Goal: Transaction & Acquisition: Purchase product/service

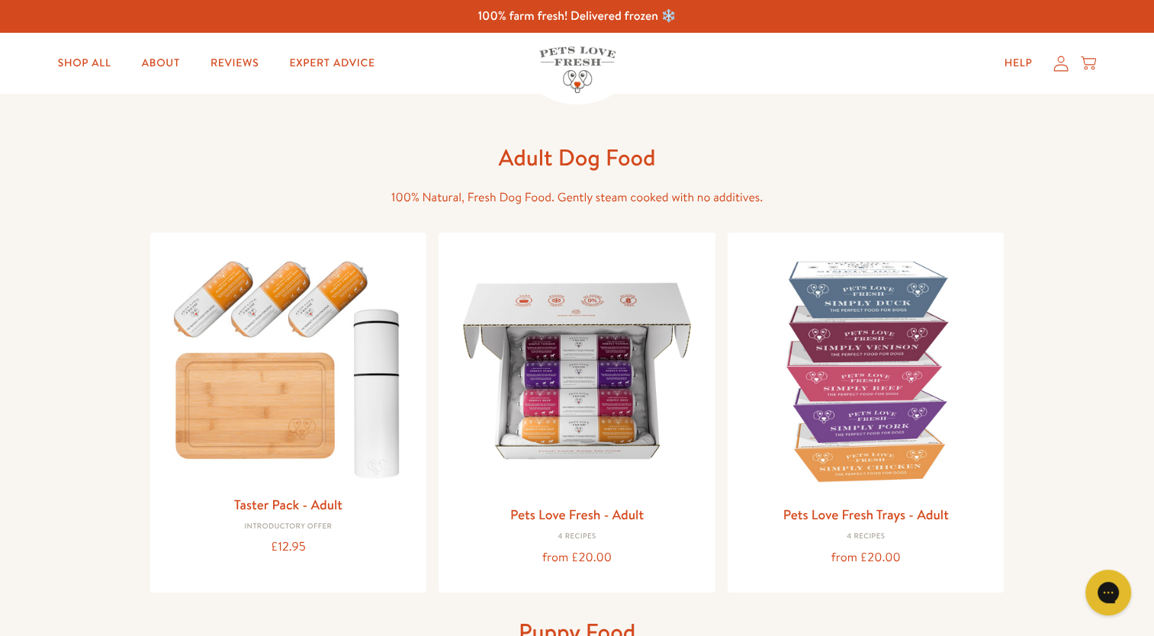
click at [600, 504] on link "Pets Love Fresh - Adult" at bounding box center [577, 512] width 134 height 19
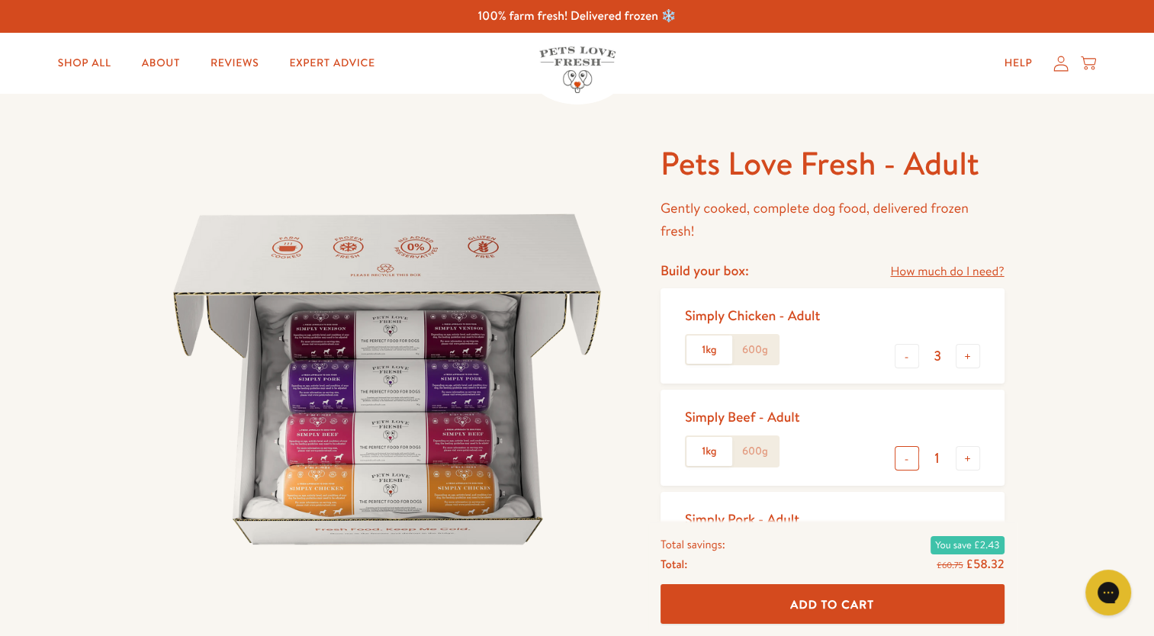
click at [908, 459] on button "-" at bounding box center [907, 458] width 24 height 24
type input "0"
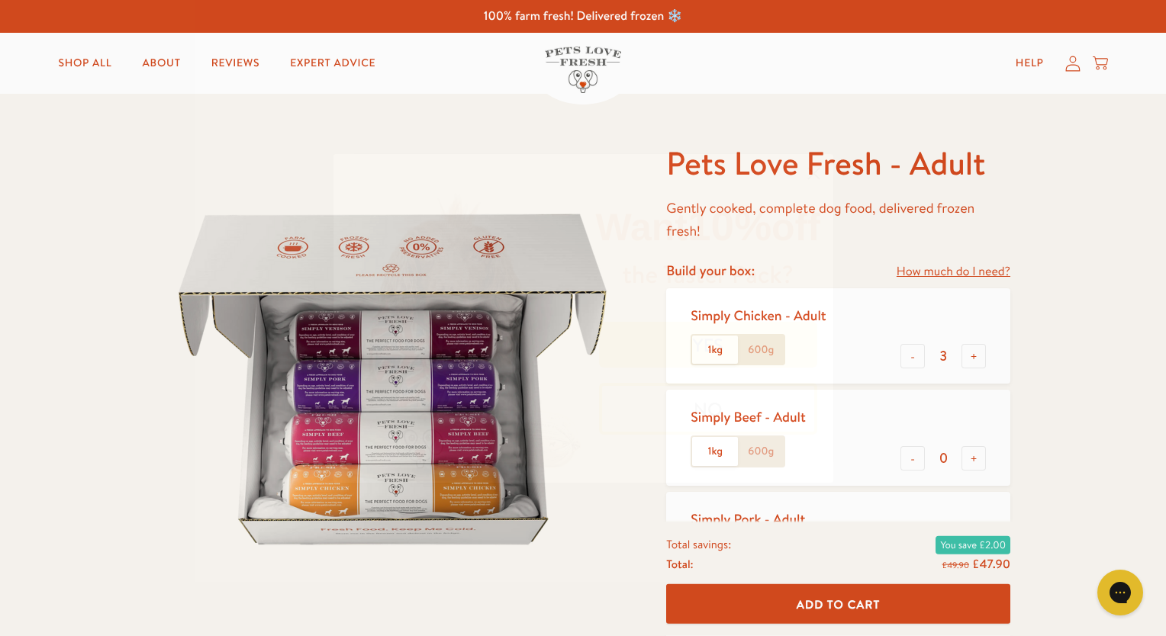
click at [815, 182] on circle "Close dialog" at bounding box center [812, 172] width 25 height 25
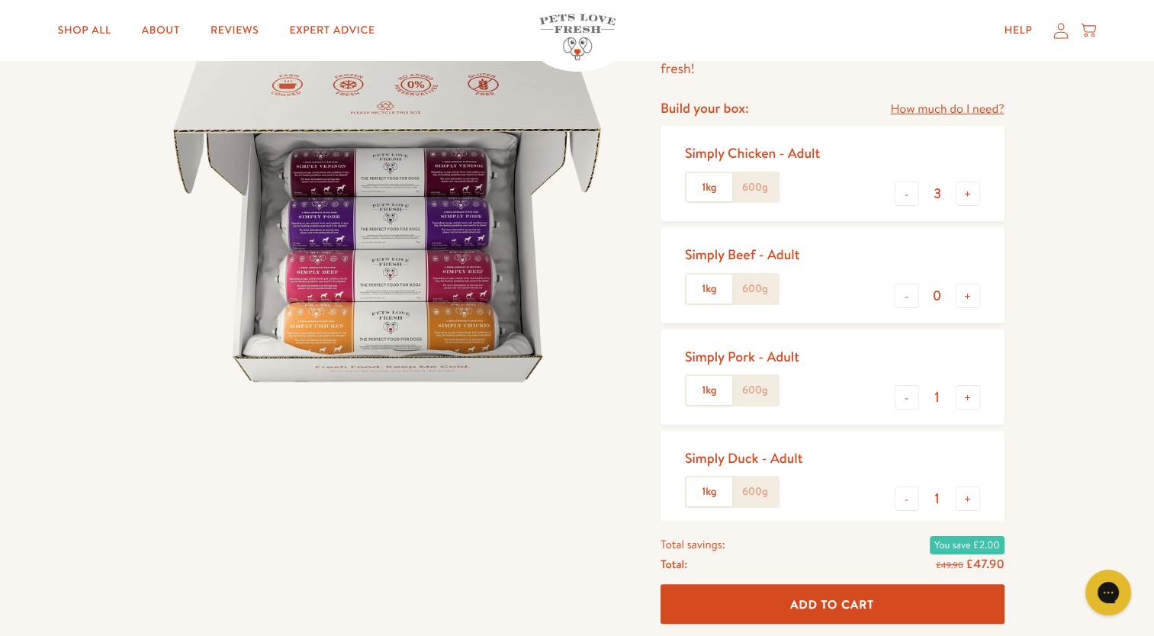
scroll to position [264, 0]
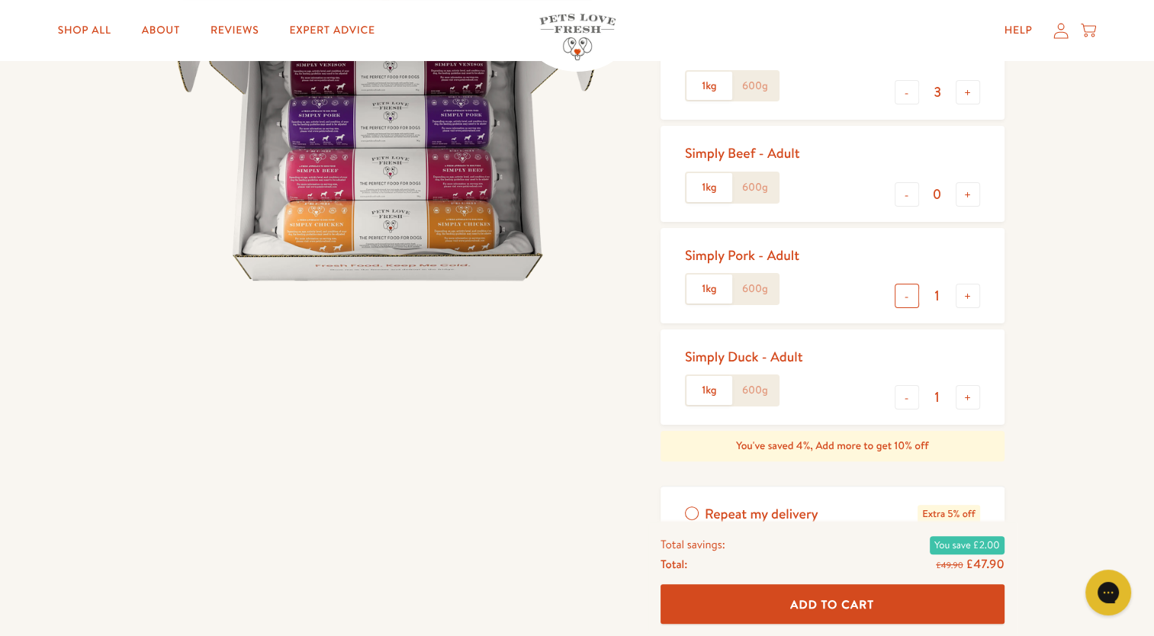
click at [906, 295] on button "-" at bounding box center [907, 296] width 24 height 24
type input "0"
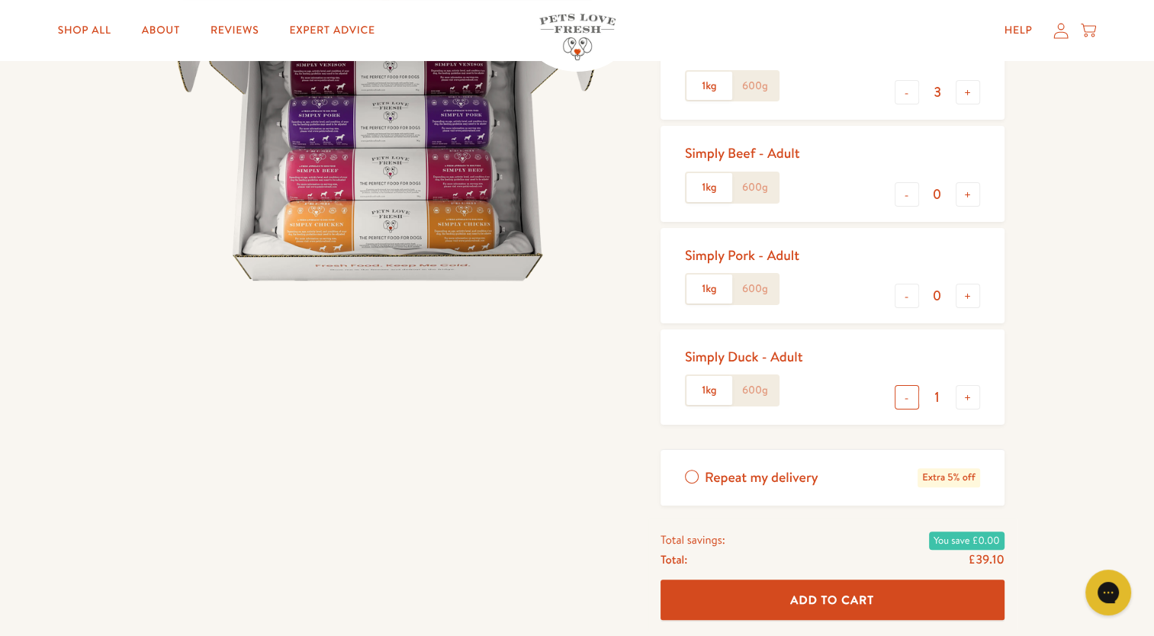
click at [909, 395] on button "-" at bounding box center [907, 397] width 24 height 24
type input "0"
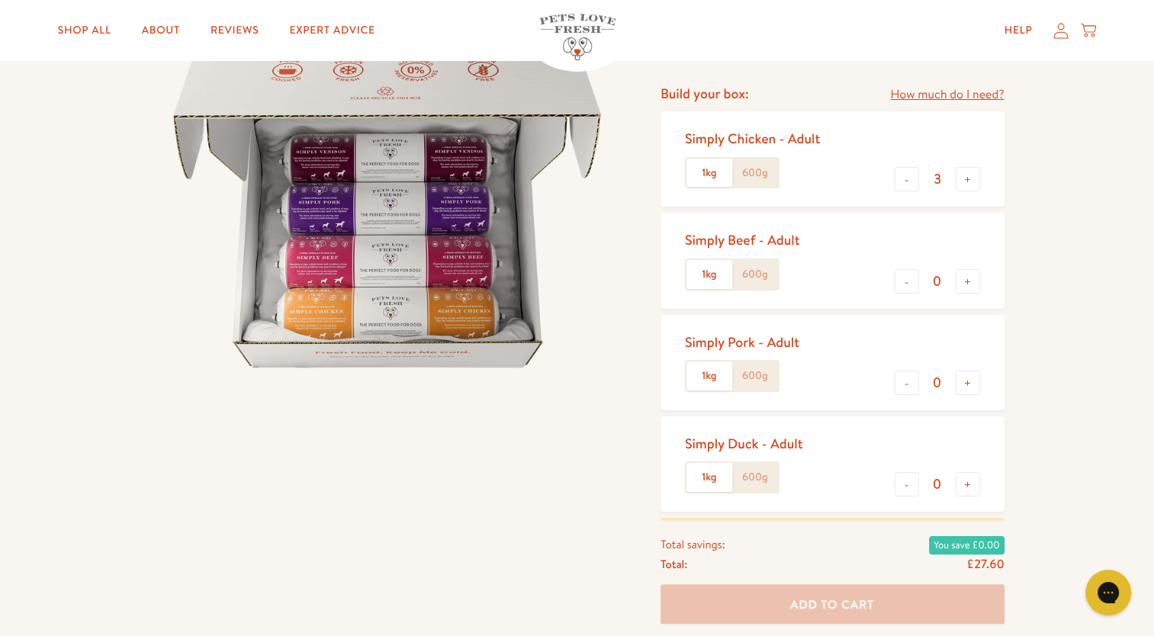
scroll to position [156, 0]
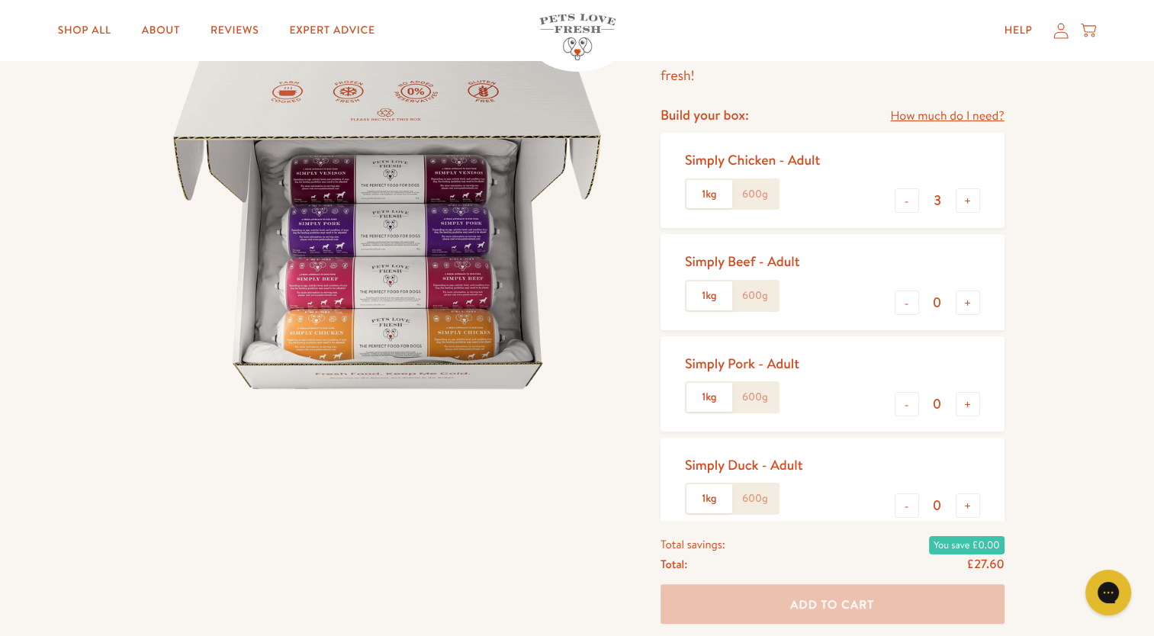
click at [752, 200] on label "600g" at bounding box center [755, 194] width 46 height 29
click at [0, 0] on input "600g" at bounding box center [0, 0] width 0 height 0
click at [968, 208] on button "+" at bounding box center [968, 200] width 24 height 24
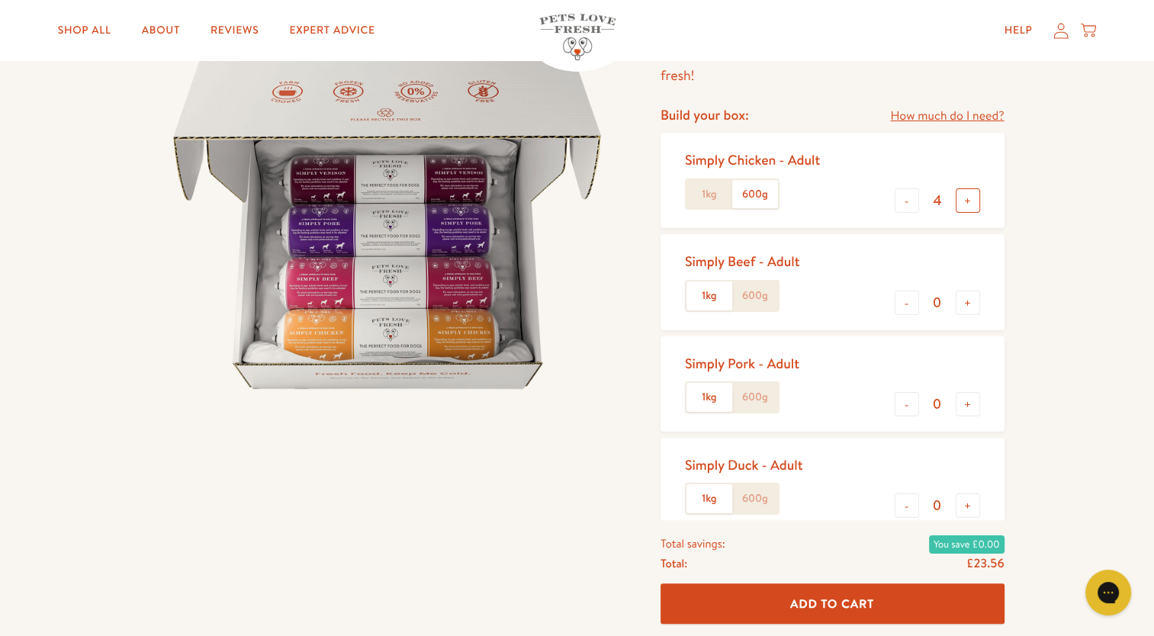
click at [968, 208] on button "+" at bounding box center [968, 200] width 24 height 24
type input "8"
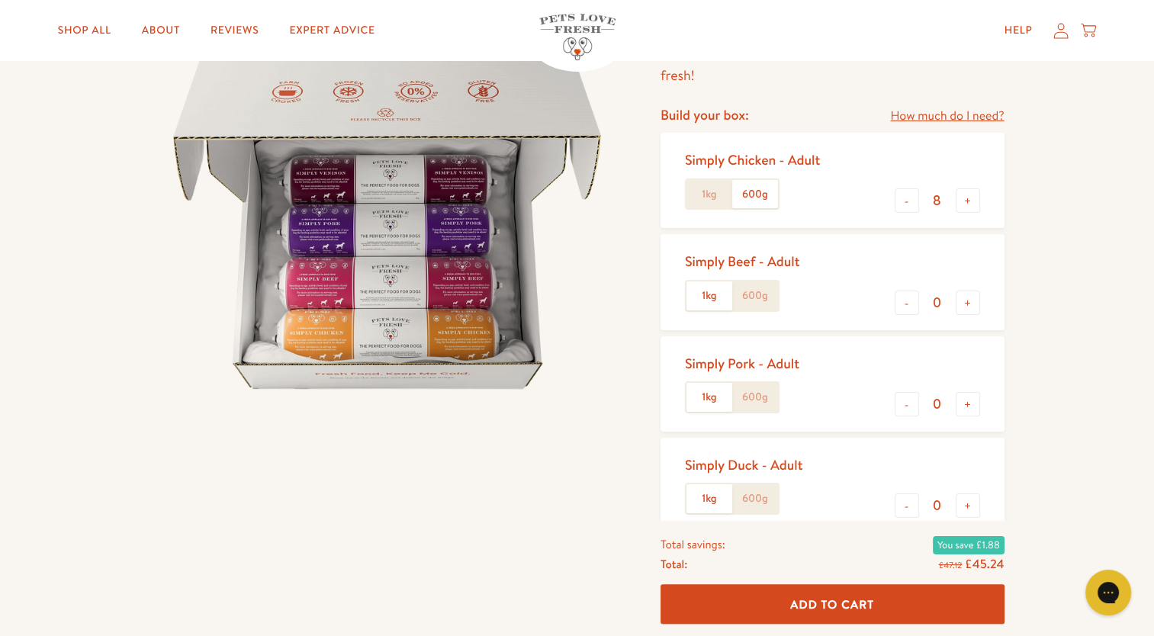
click at [1144, 452] on div "Pets Love Fresh - Adult Gently cooked, complete dog food, delivered frozen fres…" at bounding box center [577, 441] width 1154 height 1006
